Goal: Transaction & Acquisition: Download file/media

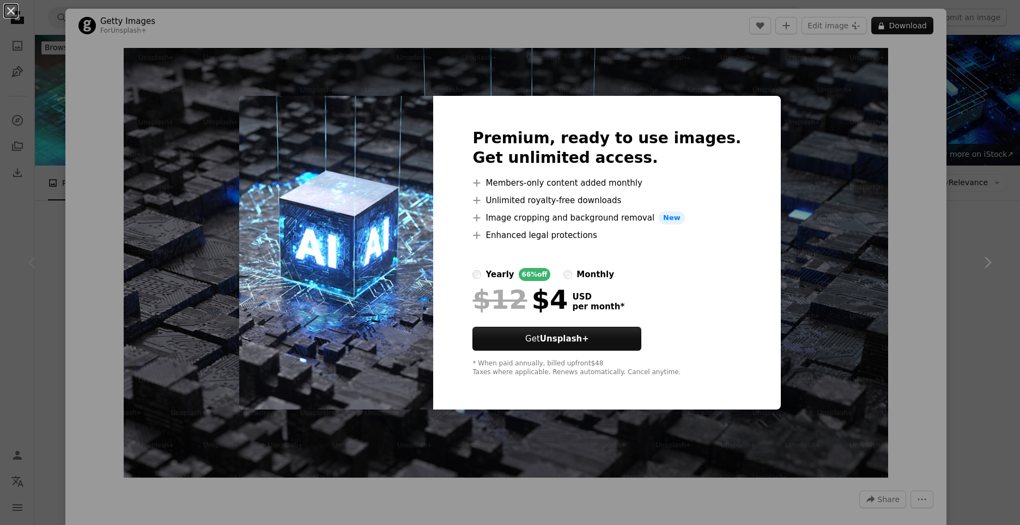
click at [906, 399] on div "An X shape Premium, ready to use images. Get unlimited access. A plus sign Memb…" at bounding box center [510, 262] width 1020 height 525
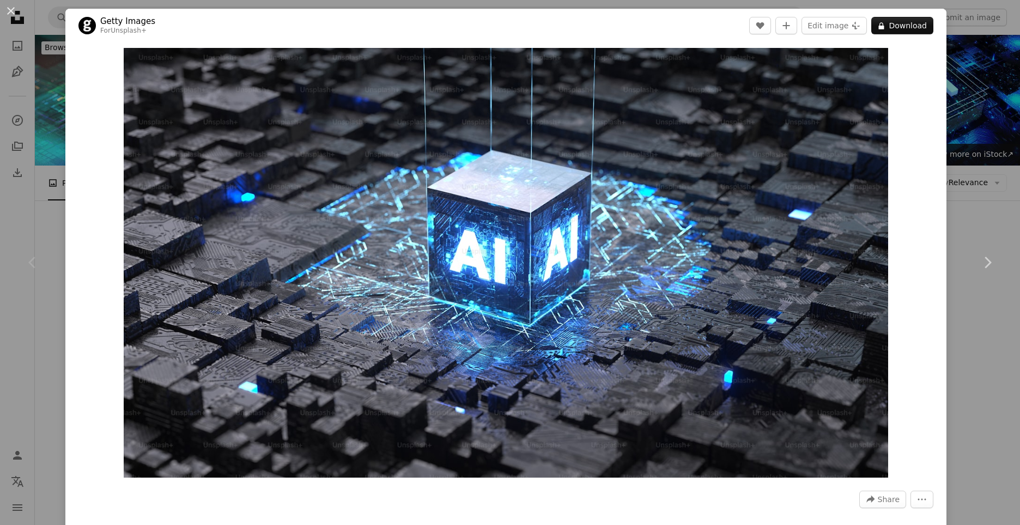
click at [1000, 422] on div "An X shape Chevron left Chevron right Getty Images For Unsplash+ A heart A plus…" at bounding box center [510, 262] width 1020 height 525
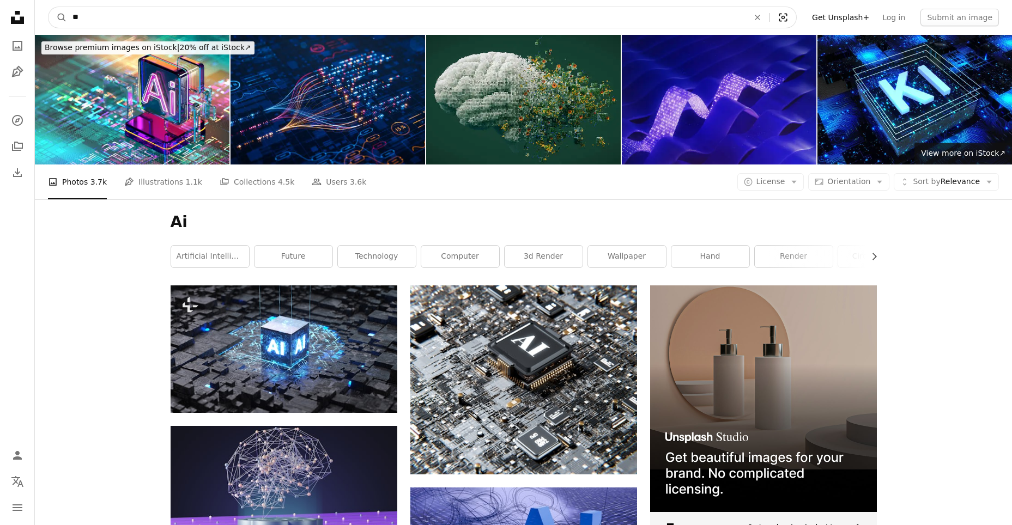
click at [796, 13] on icon "Visual search" at bounding box center [783, 17] width 26 height 11
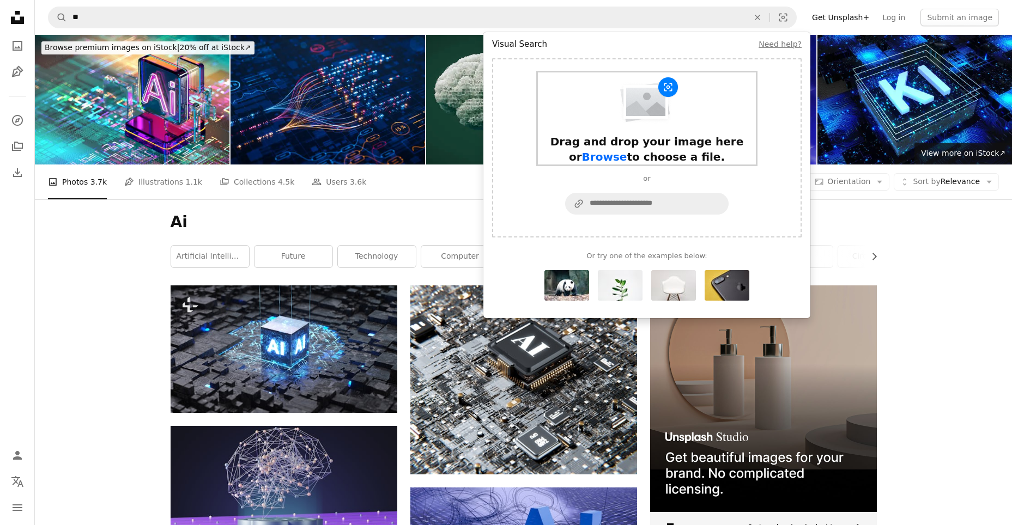
click at [586, 120] on div "Drag and drop your image here or Browse to choose a file." at bounding box center [647, 118] width 218 height 92
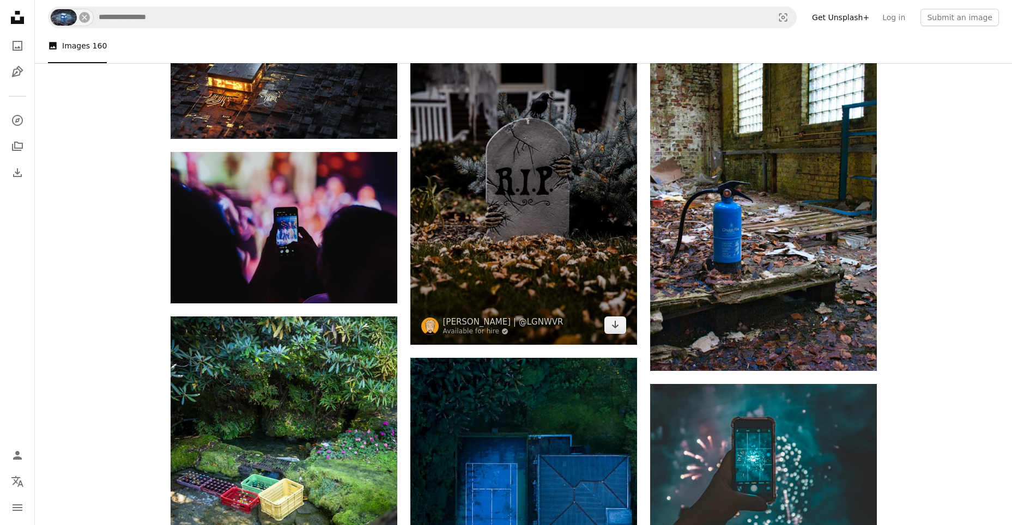
scroll to position [3105, 0]
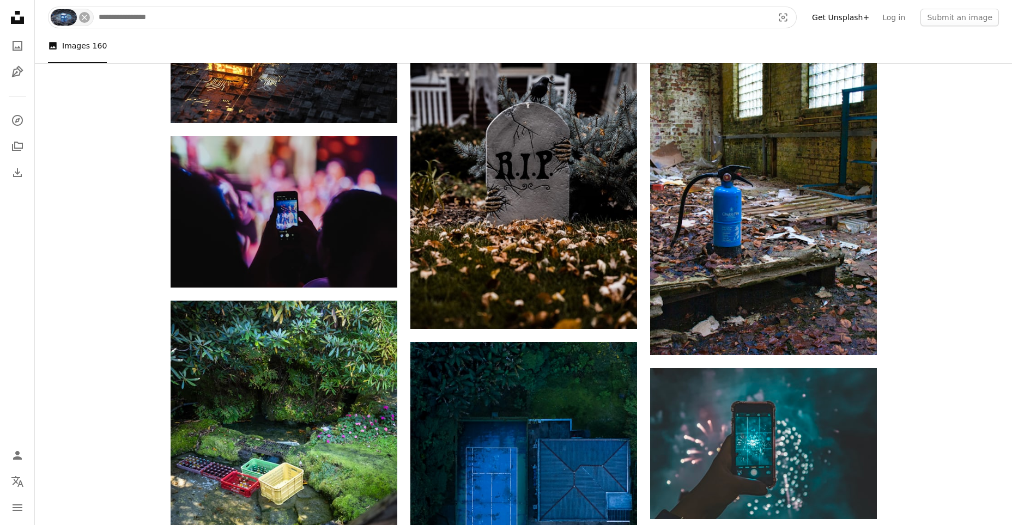
click at [138, 13] on input "Find visuals sitewide" at bounding box center [431, 17] width 677 height 21
type input "**"
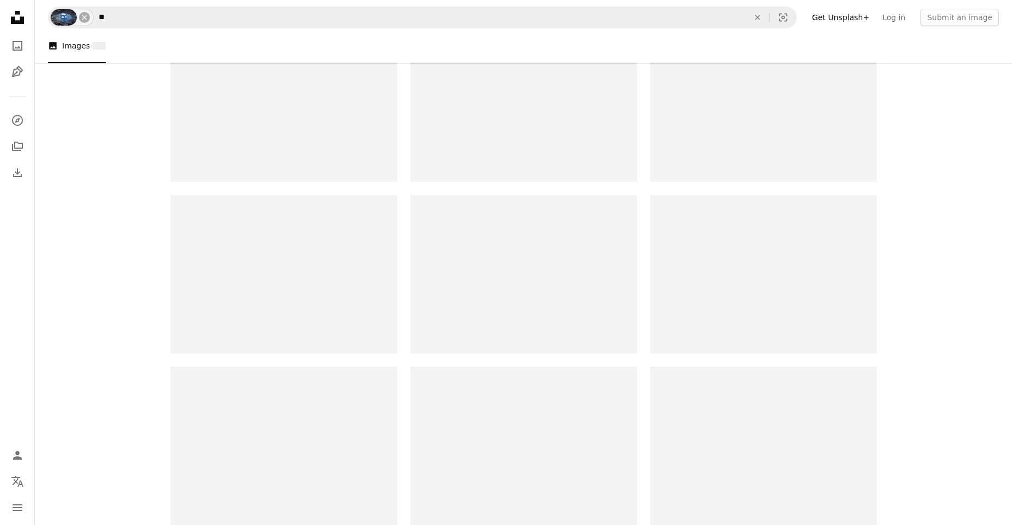
scroll to position [15, 0]
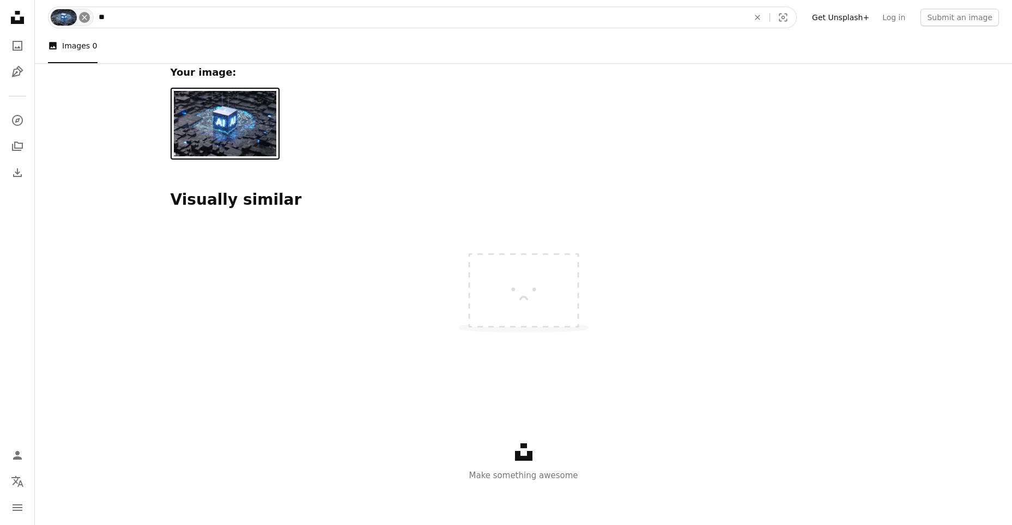
click at [84, 20] on icon "An X shape" at bounding box center [84, 17] width 9 height 9
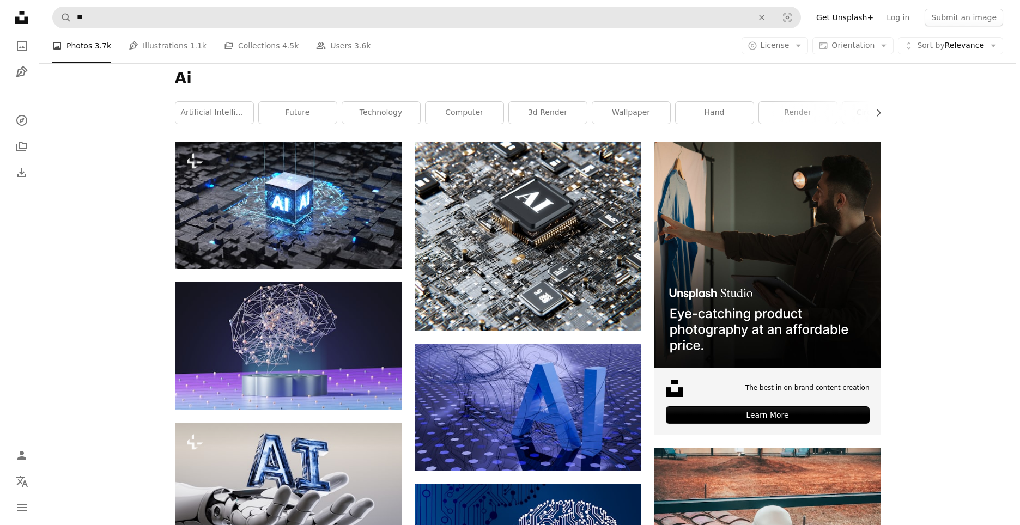
scroll to position [163, 0]
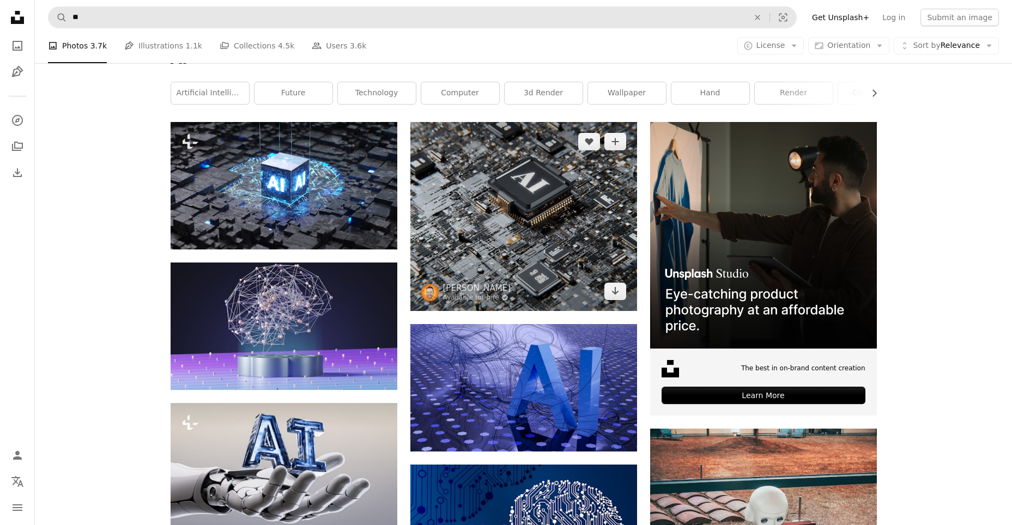
click at [472, 234] on img at bounding box center [523, 216] width 227 height 189
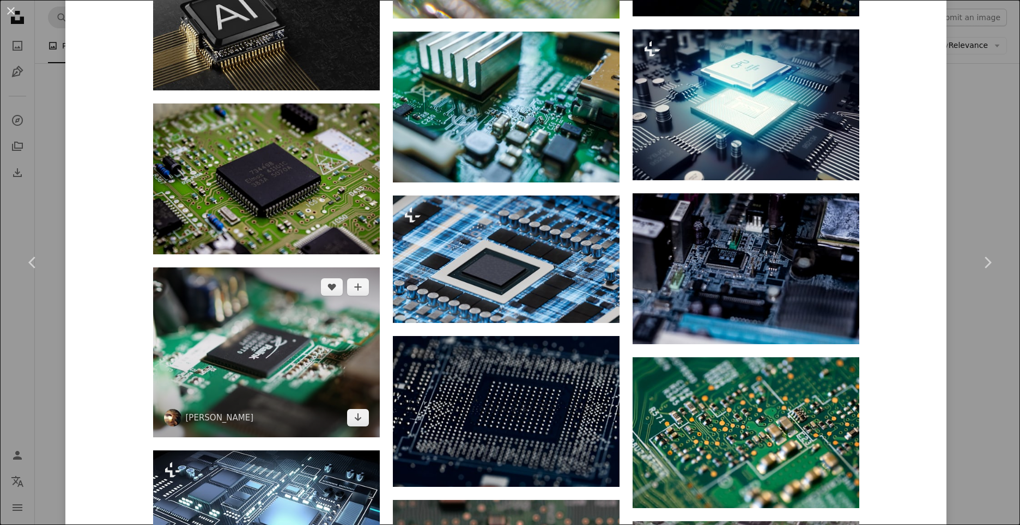
scroll to position [2234, 0]
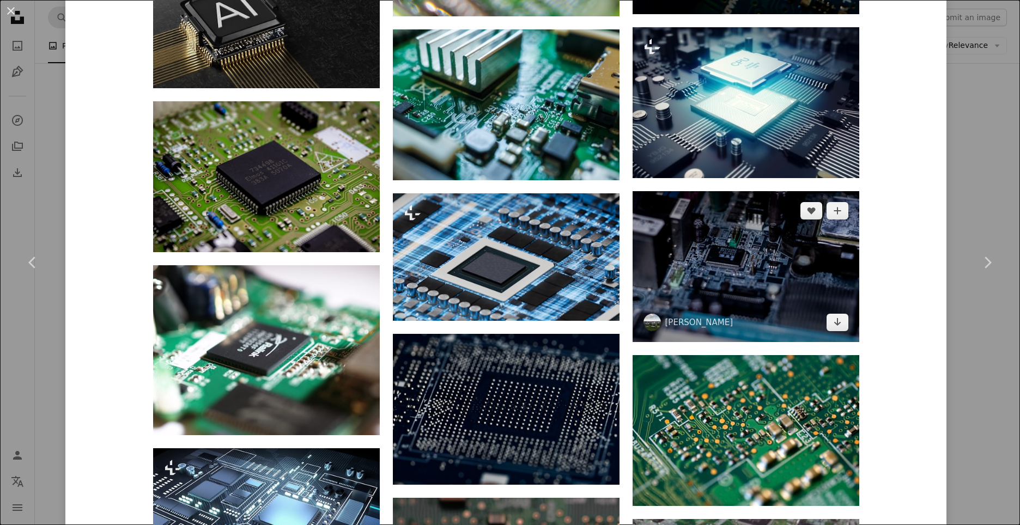
click at [728, 261] on img at bounding box center [745, 266] width 227 height 151
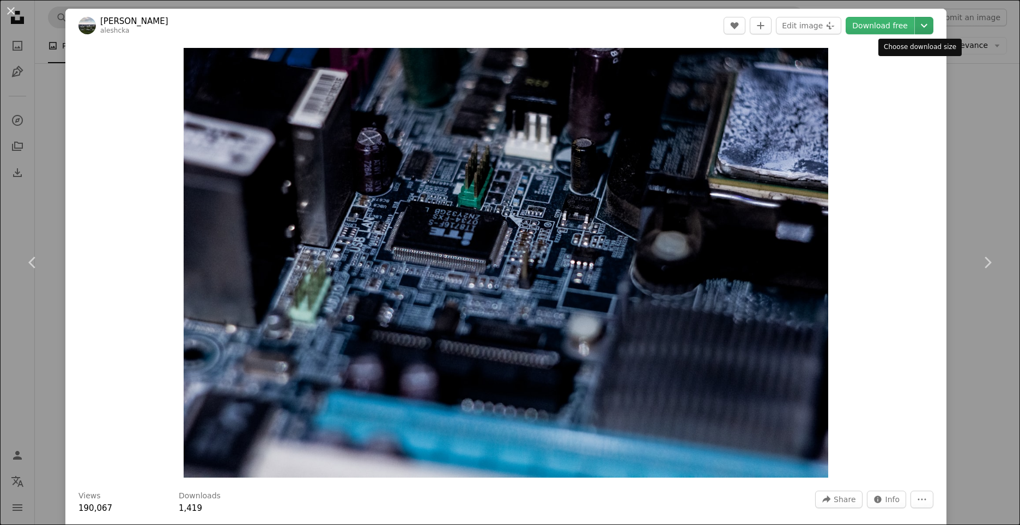
click at [916, 31] on icon "Chevron down" at bounding box center [923, 25] width 17 height 13
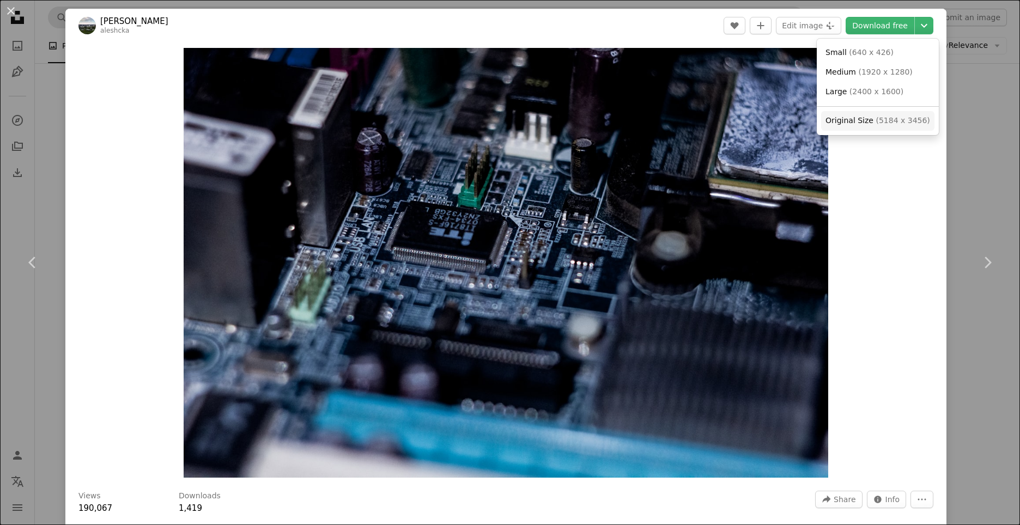
click at [838, 117] on span "Original Size" at bounding box center [849, 120] width 48 height 9
